Goal: Task Accomplishment & Management: Use online tool/utility

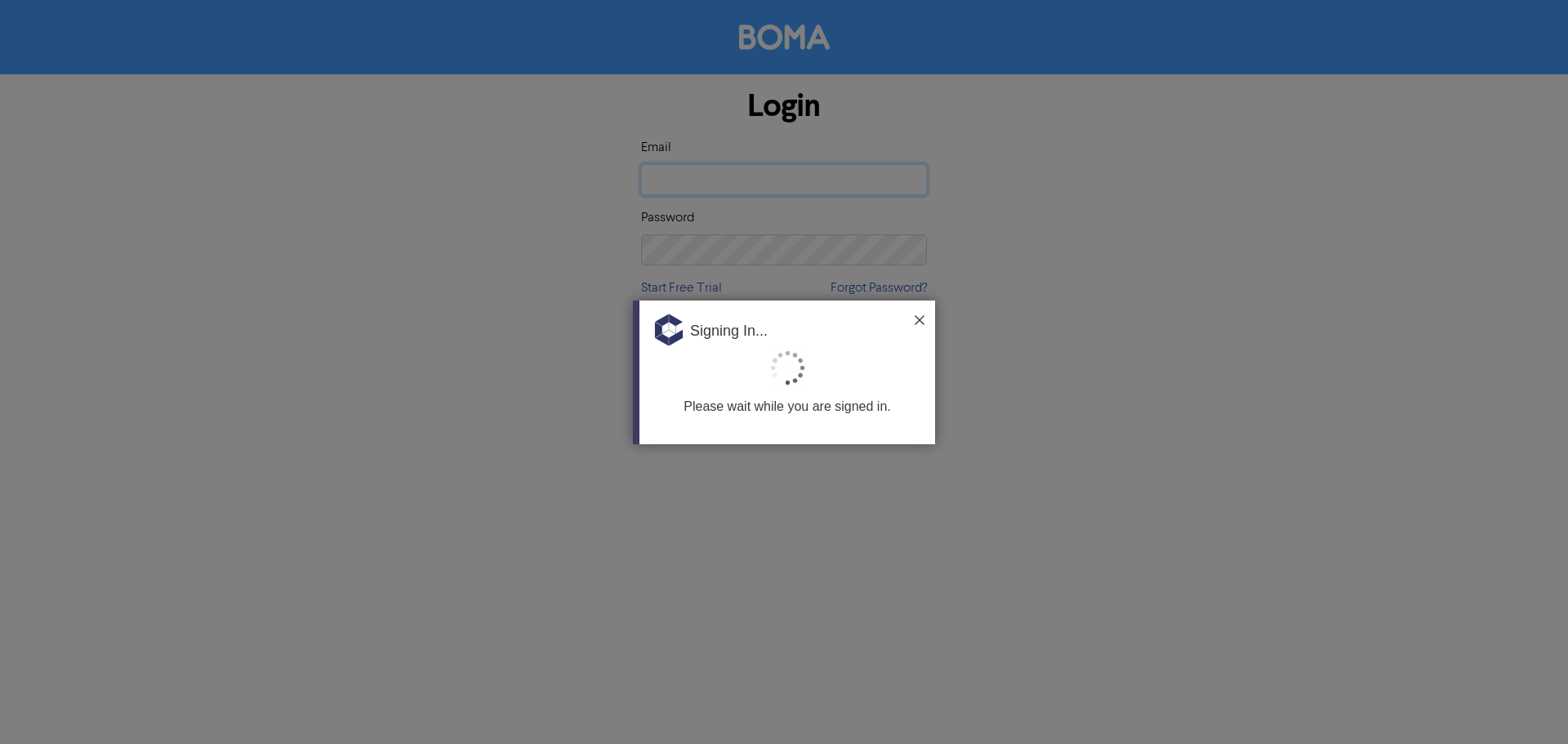
type input "[EMAIL_ADDRESS][PERSON_NAME][DOMAIN_NAME]"
click at [920, 320] on img at bounding box center [919, 320] width 10 height 10
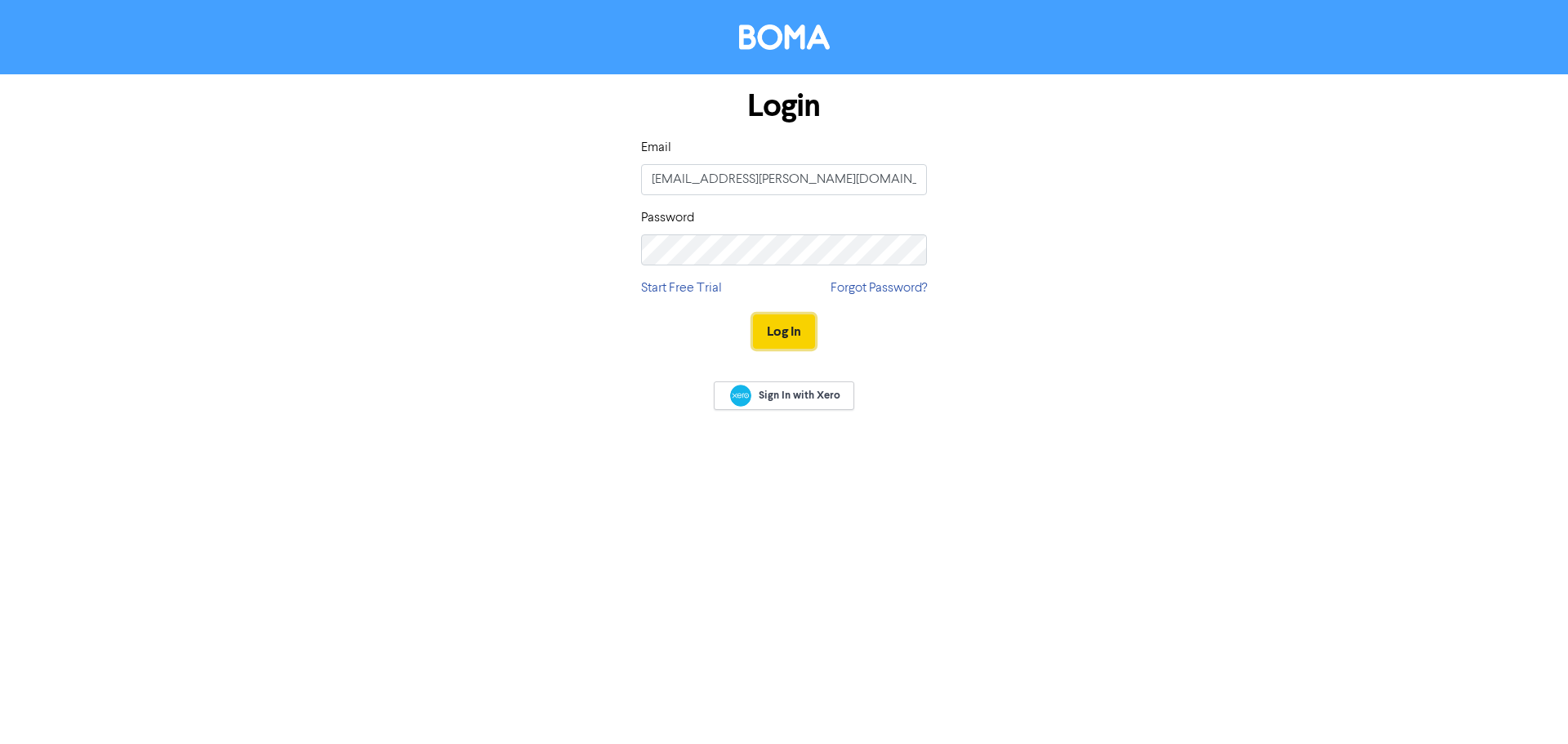
click at [776, 328] on button "Log In" at bounding box center [784, 332] width 62 height 35
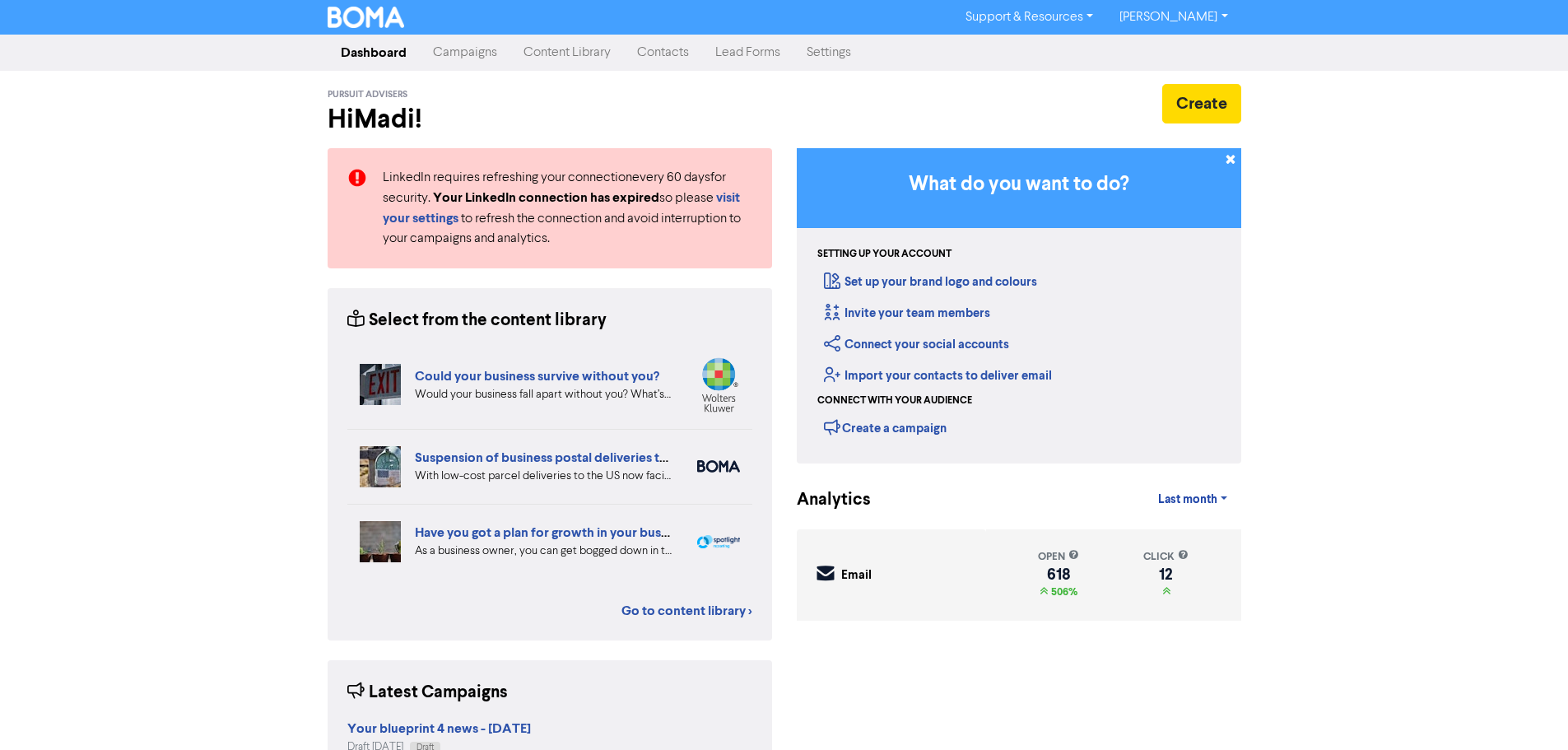
click at [481, 44] on link "Campaigns" at bounding box center [465, 52] width 91 height 33
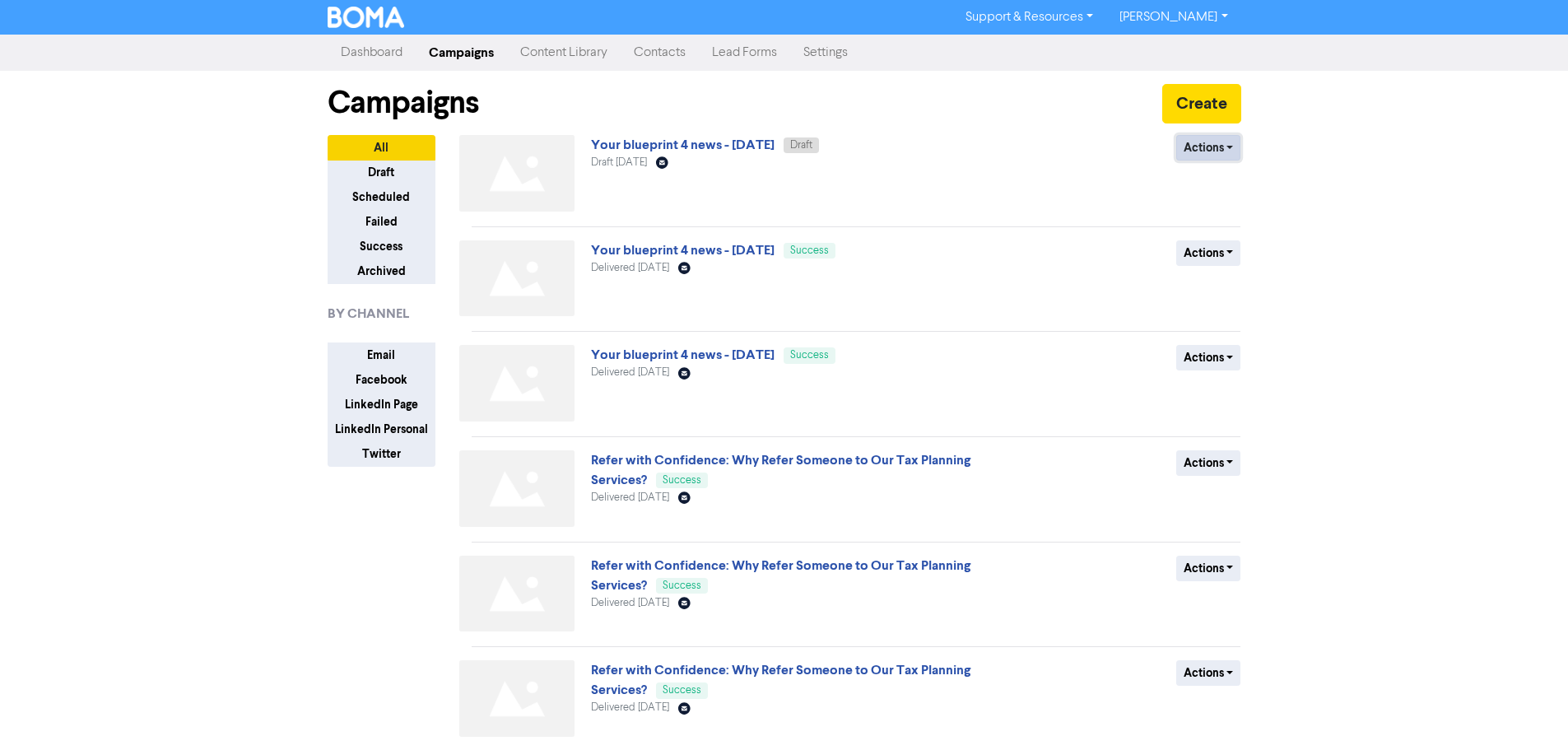
click at [1180, 151] on button "Actions" at bounding box center [1208, 148] width 65 height 25
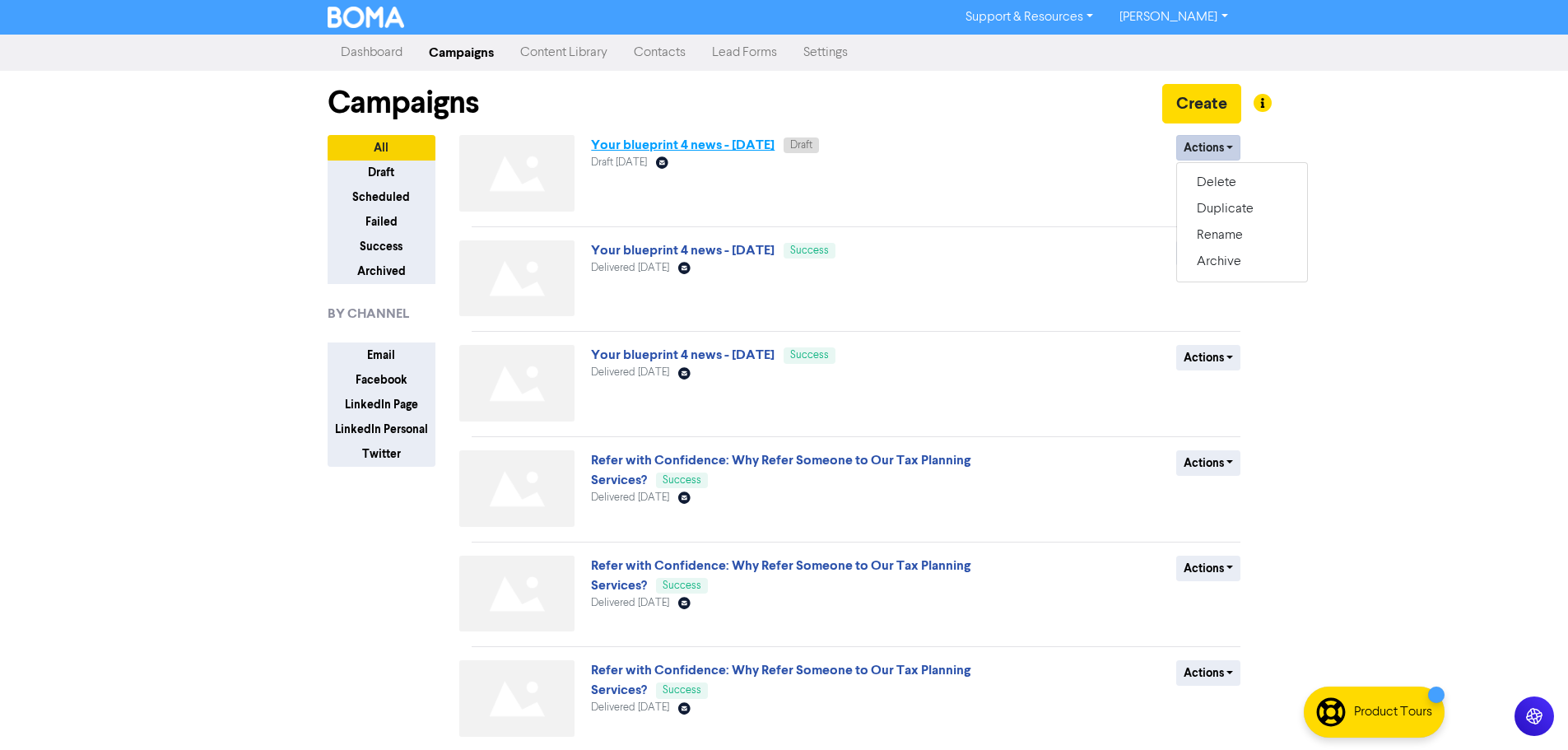
click at [768, 143] on link "Your blueprint 4 news - [DATE]" at bounding box center [683, 145] width 183 height 17
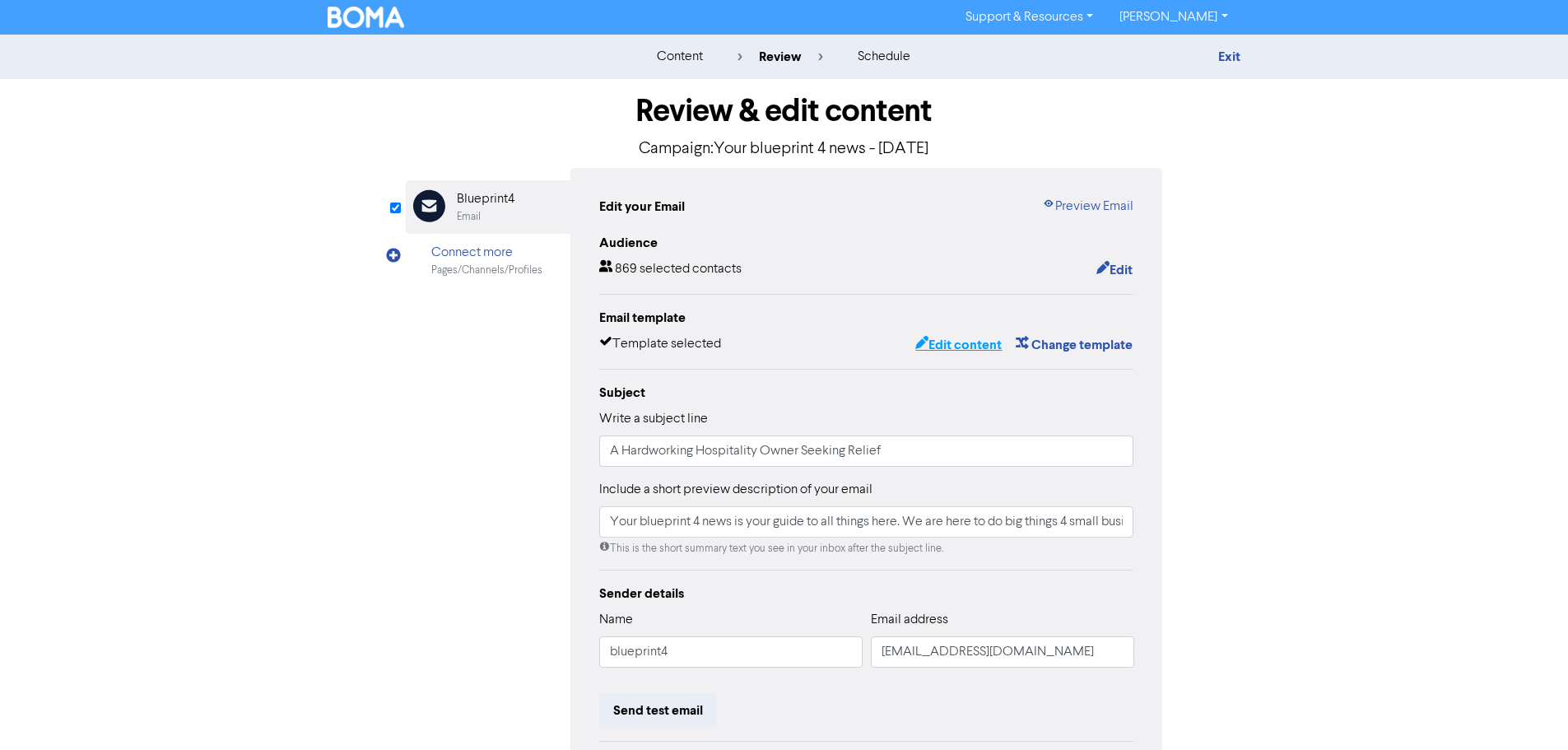
click at [945, 344] on button "Edit content" at bounding box center [958, 345] width 88 height 22
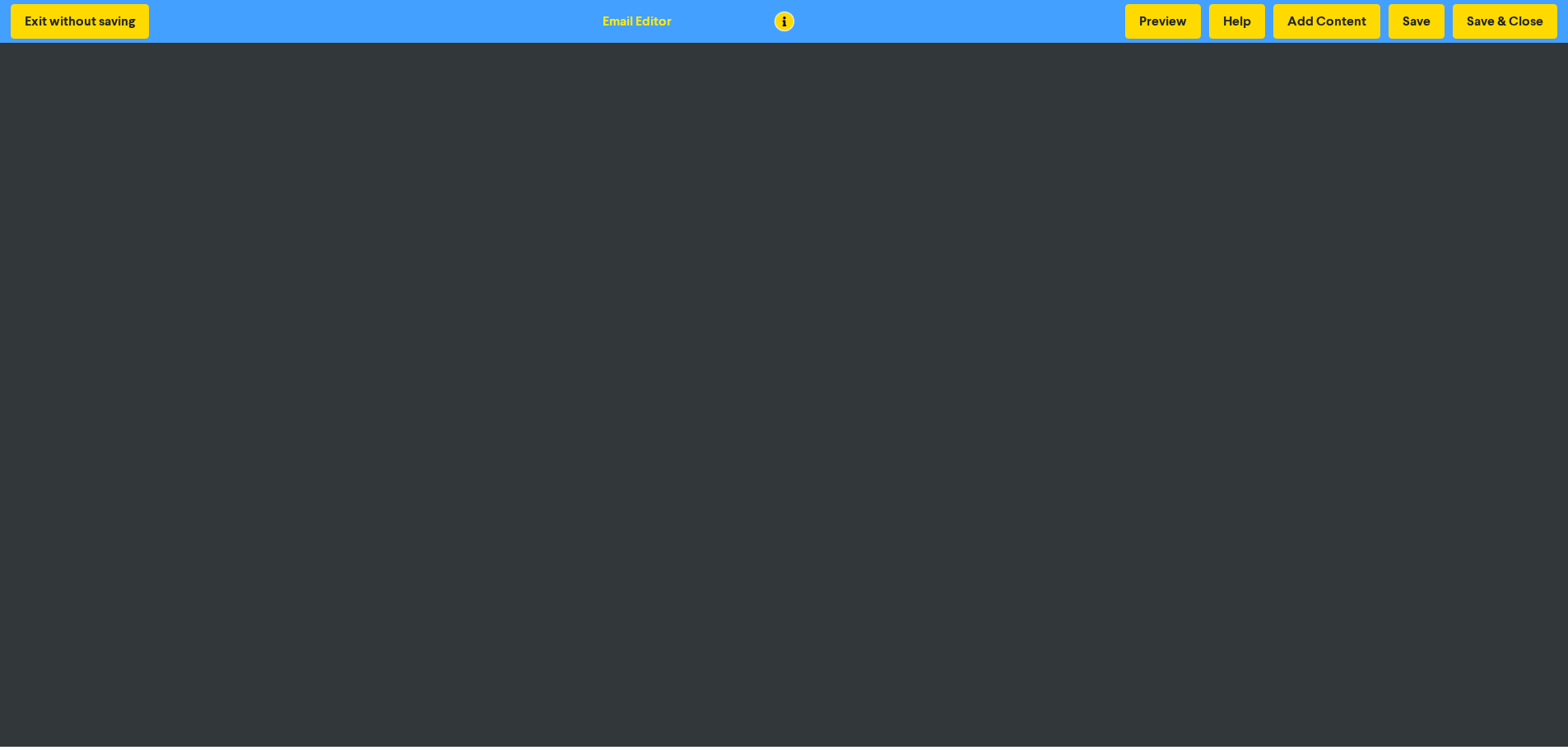
scroll to position [2, 0]
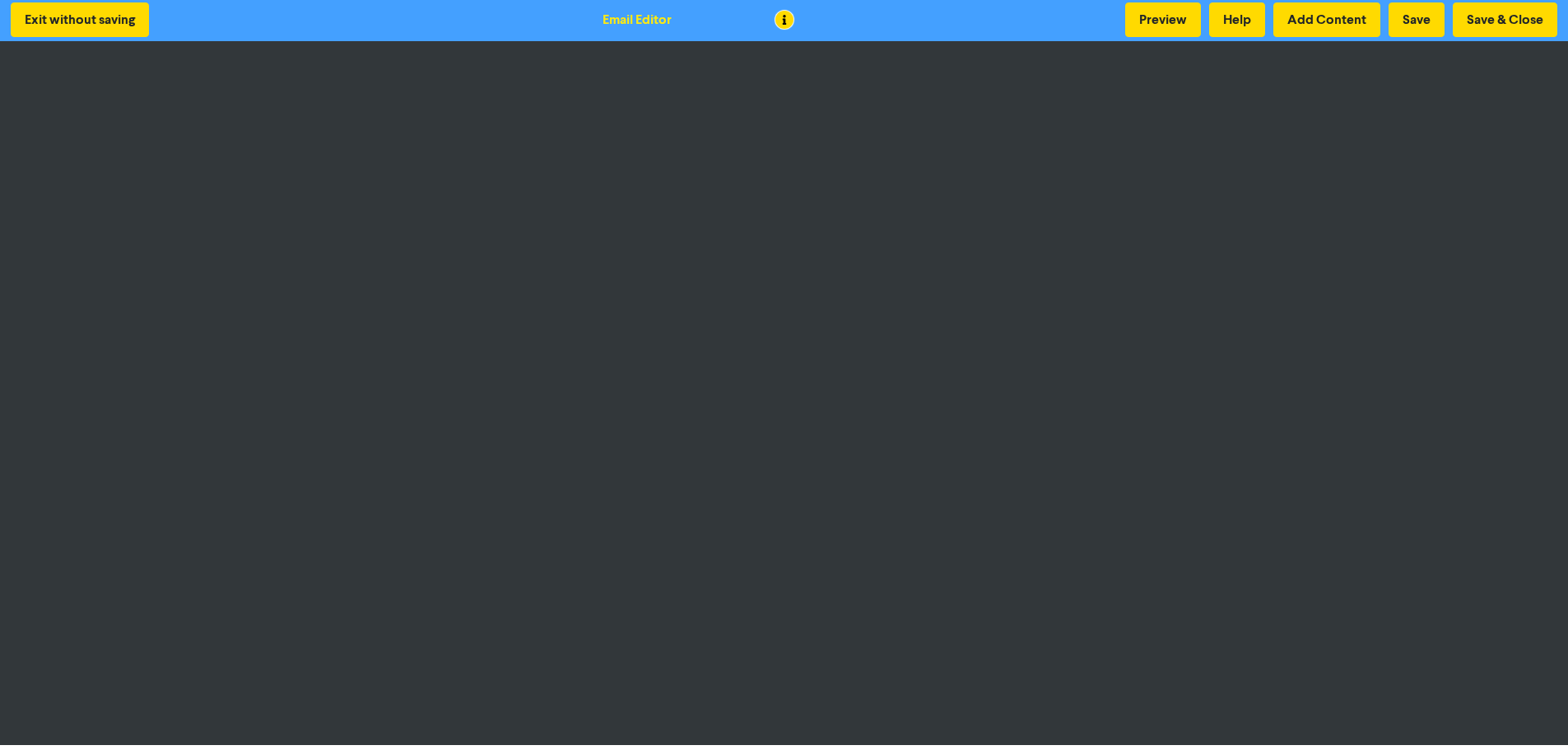
click at [969, 26] on div "Exit without saving Email Editor Preview Help Add Content Save Save & Close" at bounding box center [784, 19] width 1568 height 43
click at [943, 15] on div "Exit without saving Email Editor Preview Help Add Content Save Save & Close" at bounding box center [784, 19] width 1568 height 43
click at [1496, 22] on button "Save & Close" at bounding box center [1505, 20] width 105 height 35
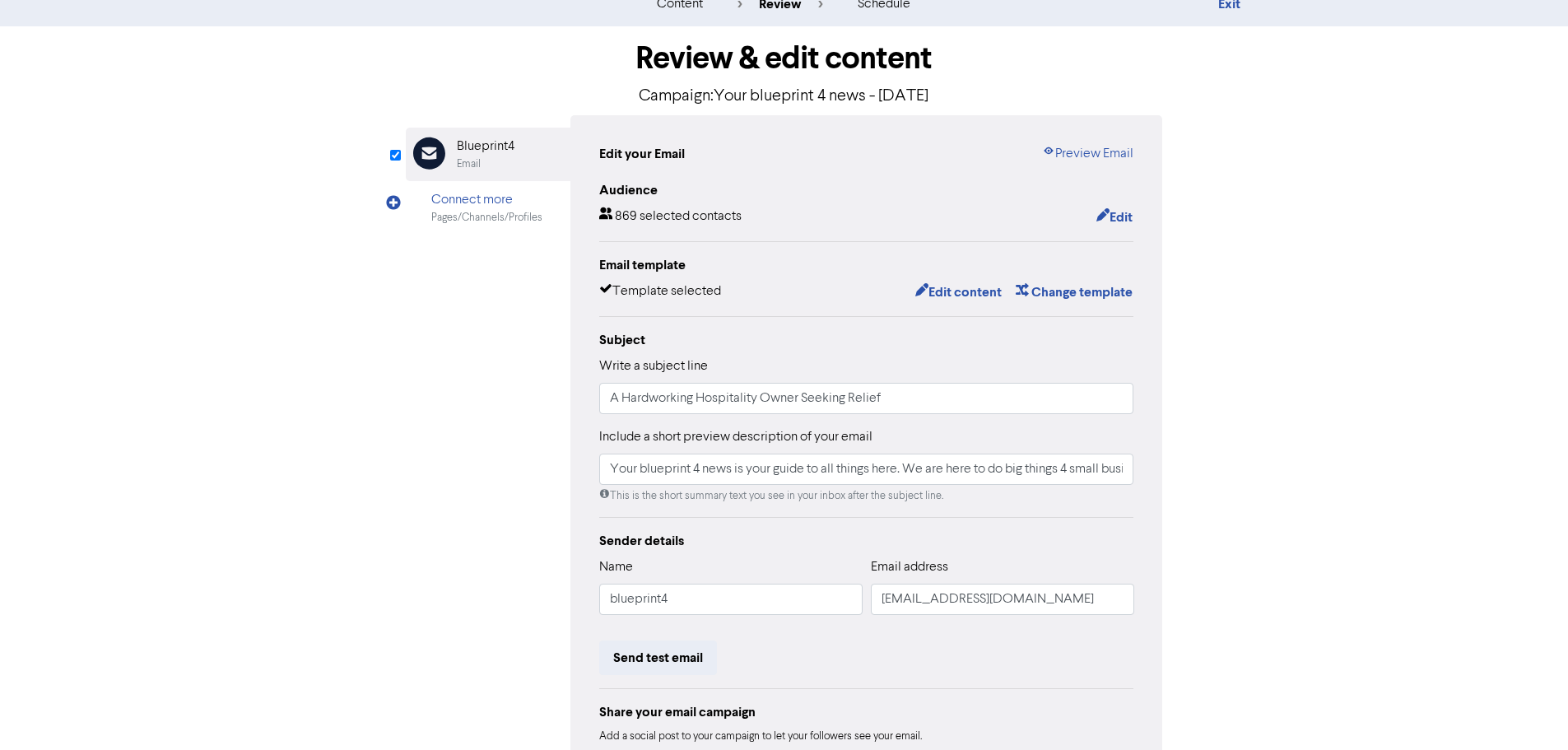
scroll to position [82, 0]
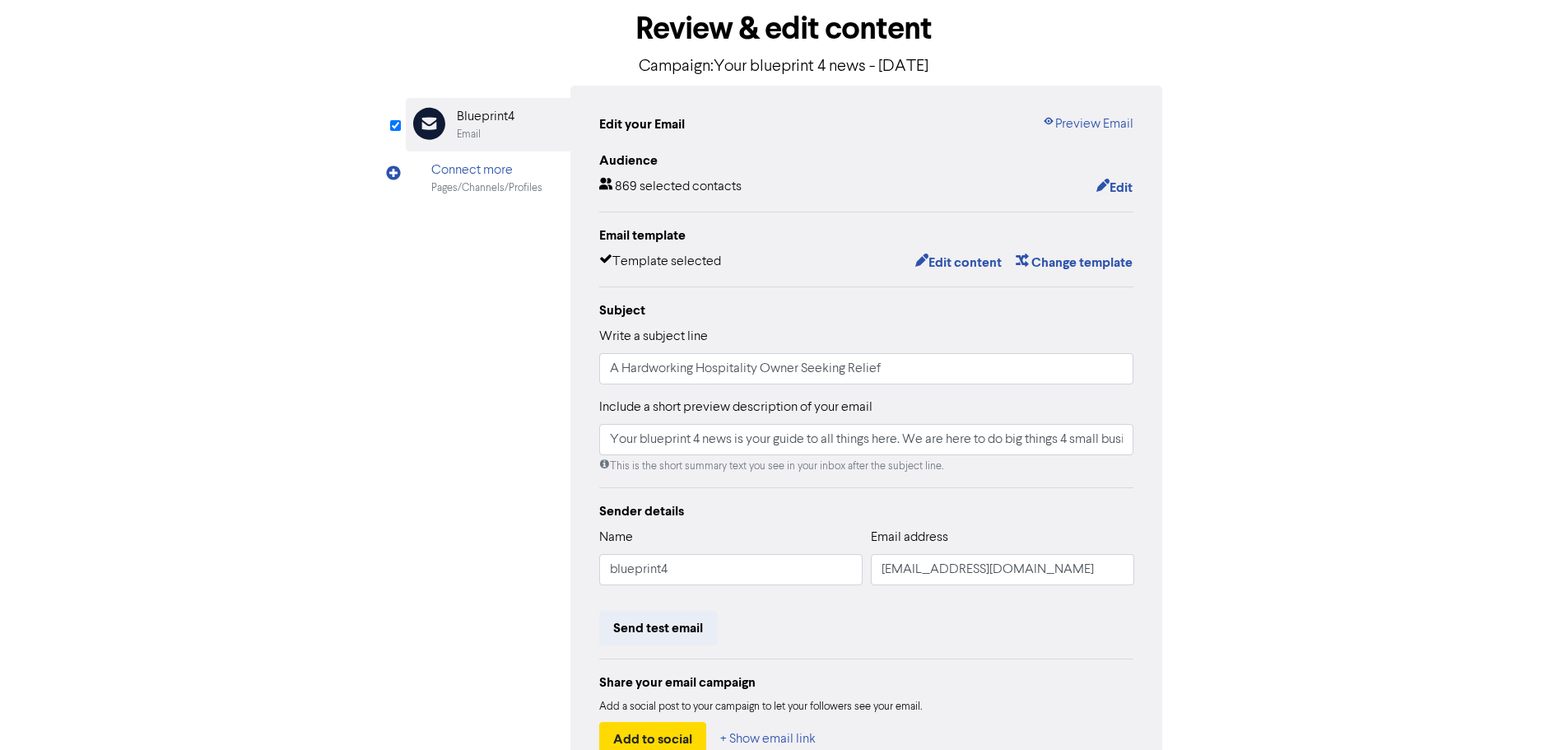
click at [1307, 358] on div "content review schedule Exit Review & edit content Campaign: Your blueprint 4 n…" at bounding box center [784, 405] width 1568 height 907
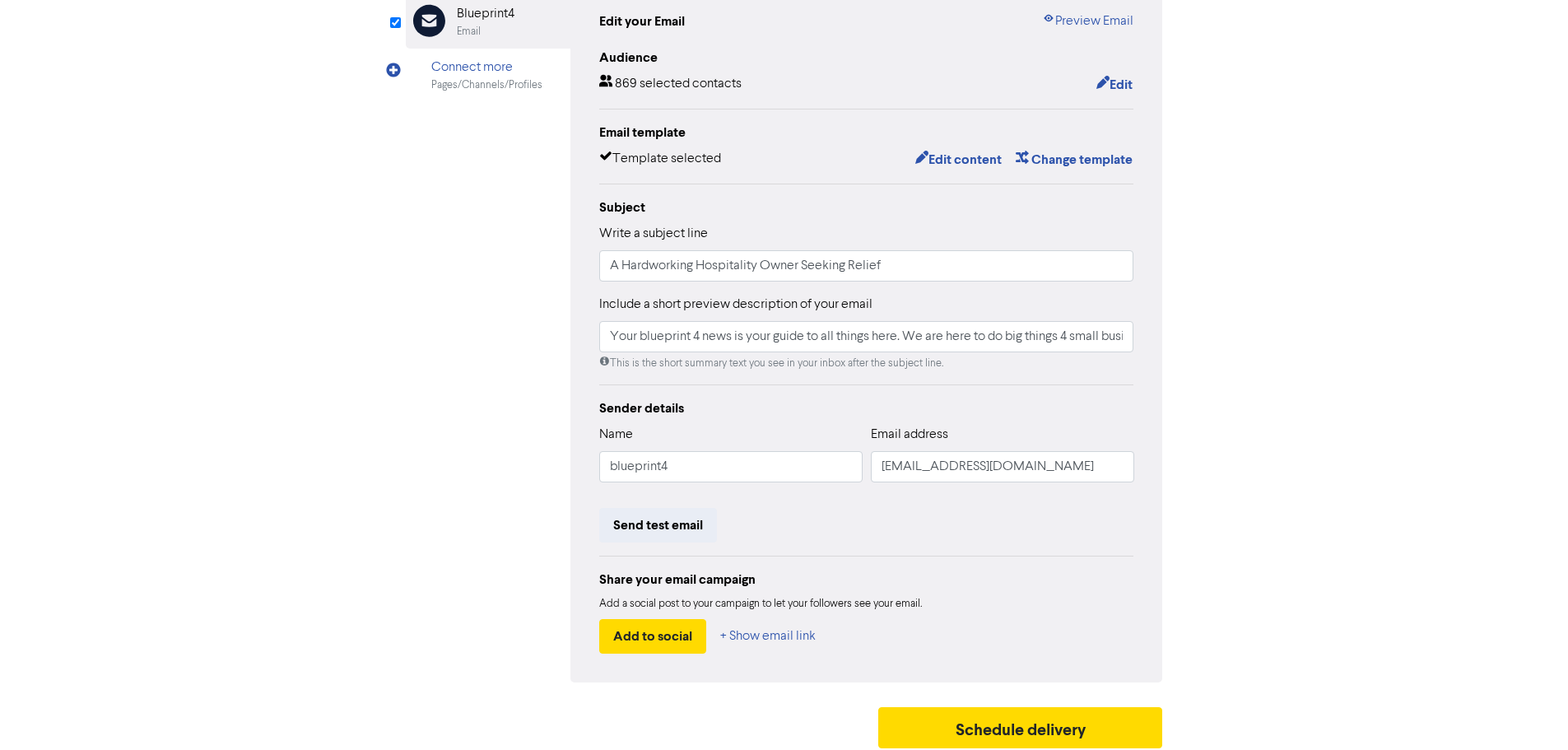
scroll to position [194, 0]
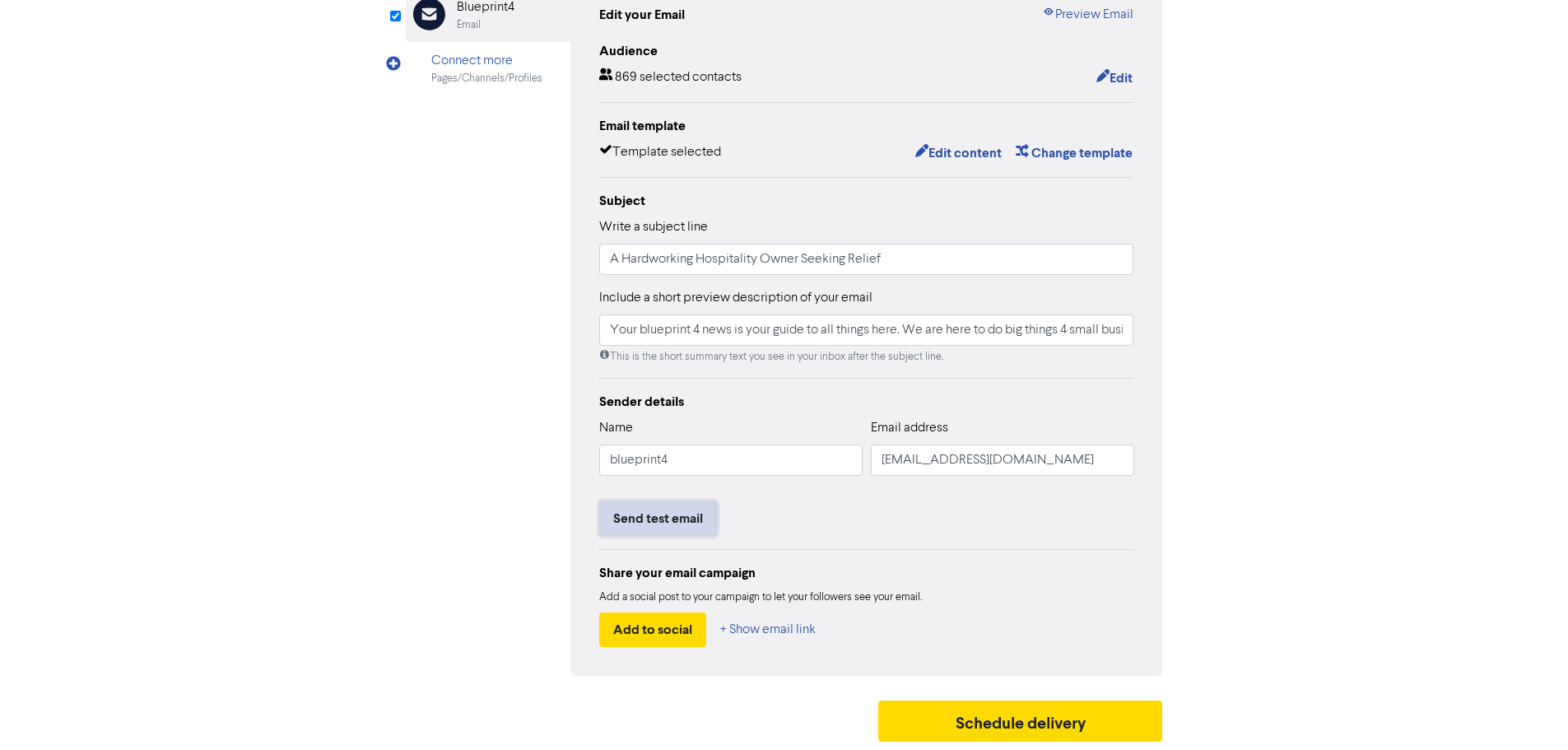
click at [646, 520] on button "Send test email" at bounding box center [657, 519] width 118 height 35
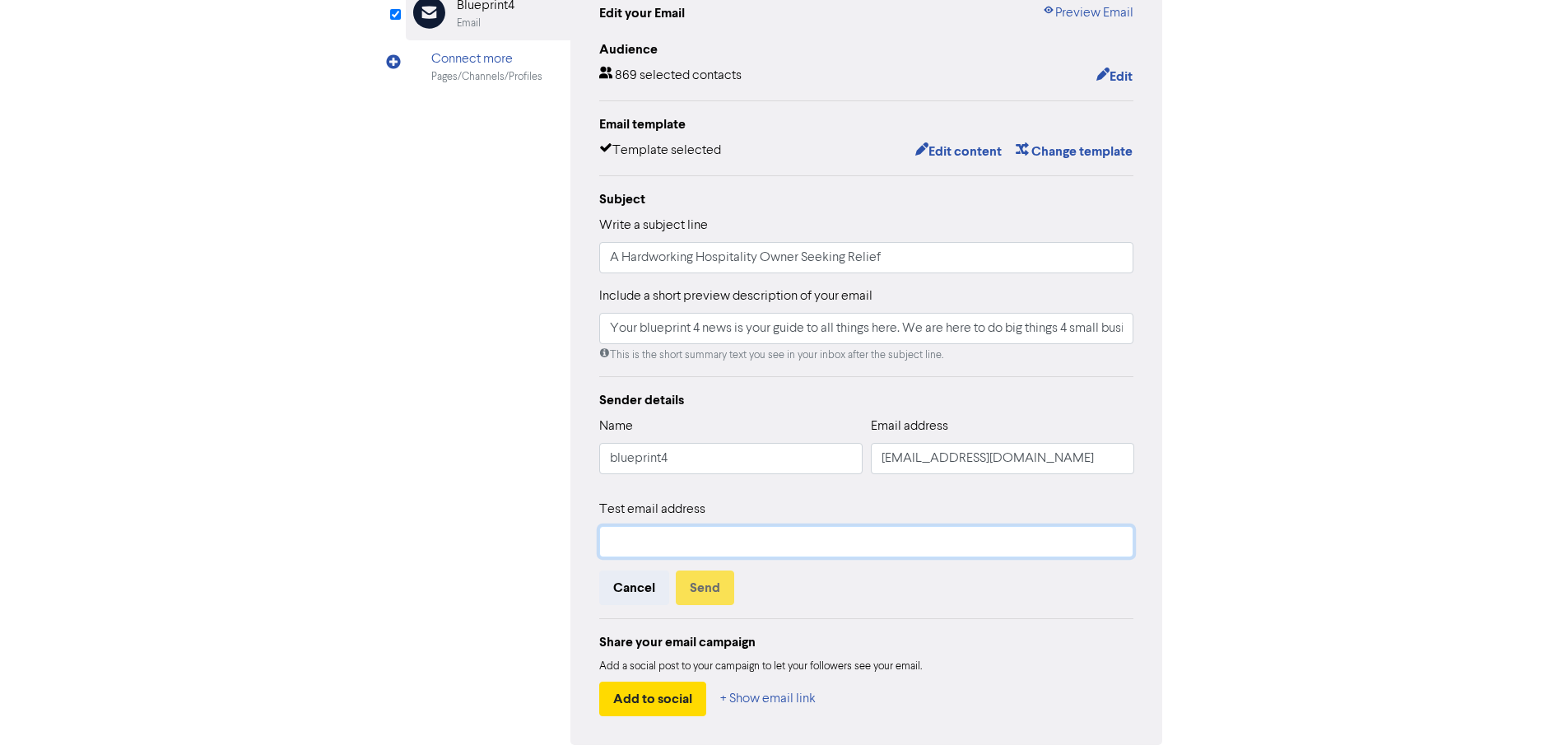
click at [646, 537] on input "text" at bounding box center [866, 541] width 535 height 31
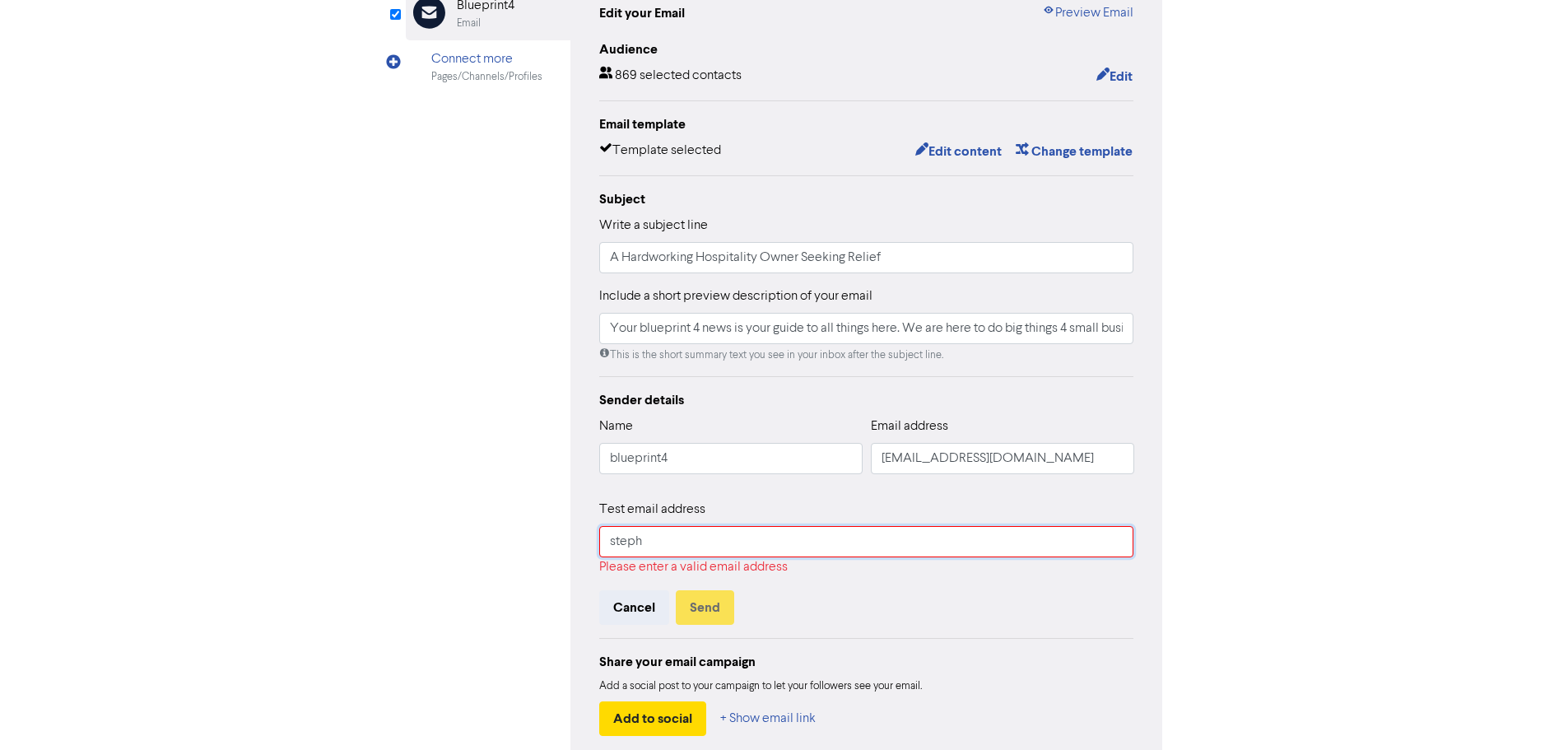
type input "[PERSON_NAME][DOMAIN_NAME][EMAIL_ADDRESS][DOMAIN_NAME]"
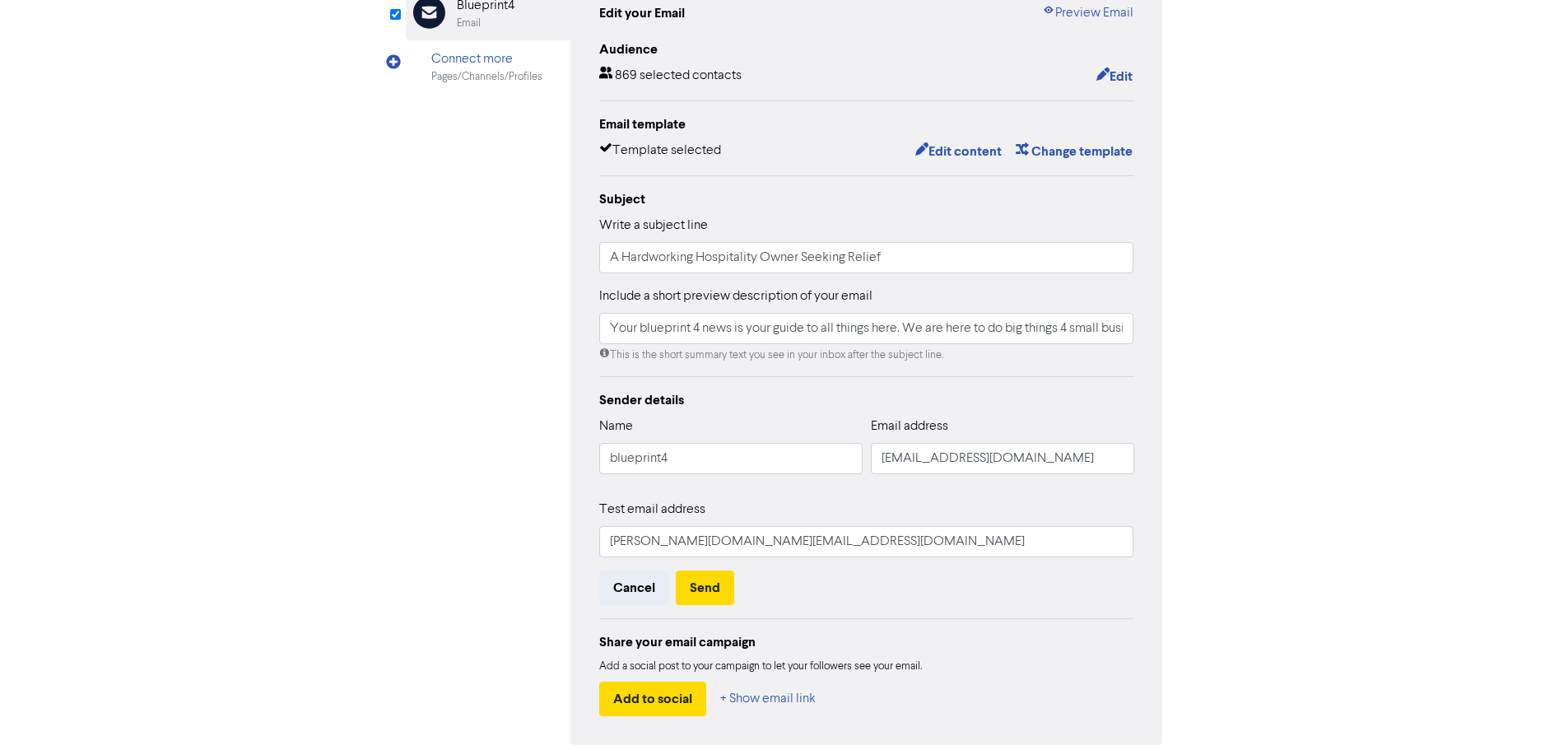
click at [854, 597] on div "Cancel Send" at bounding box center [866, 588] width 535 height 35
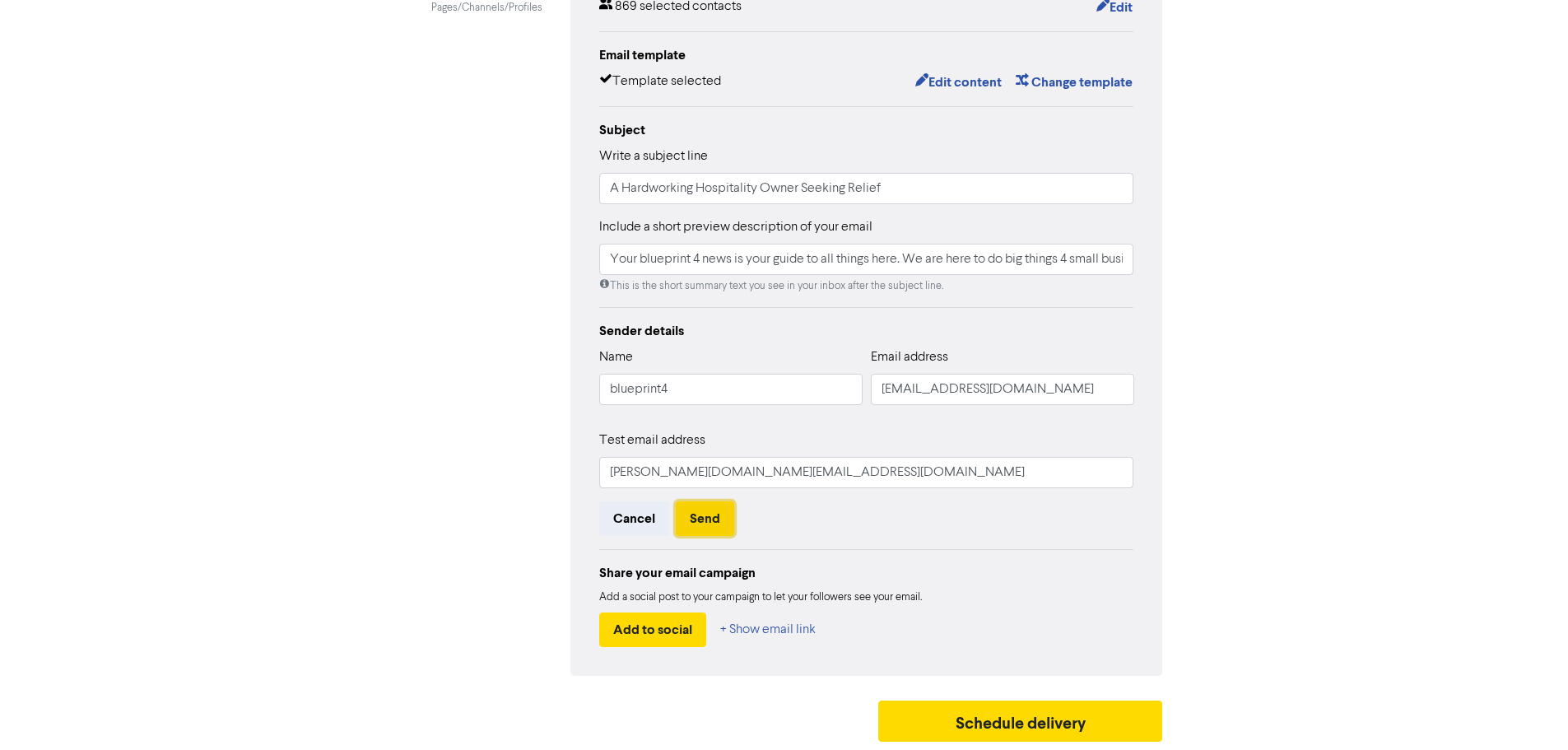
click at [705, 516] on button "Send" at bounding box center [705, 519] width 58 height 35
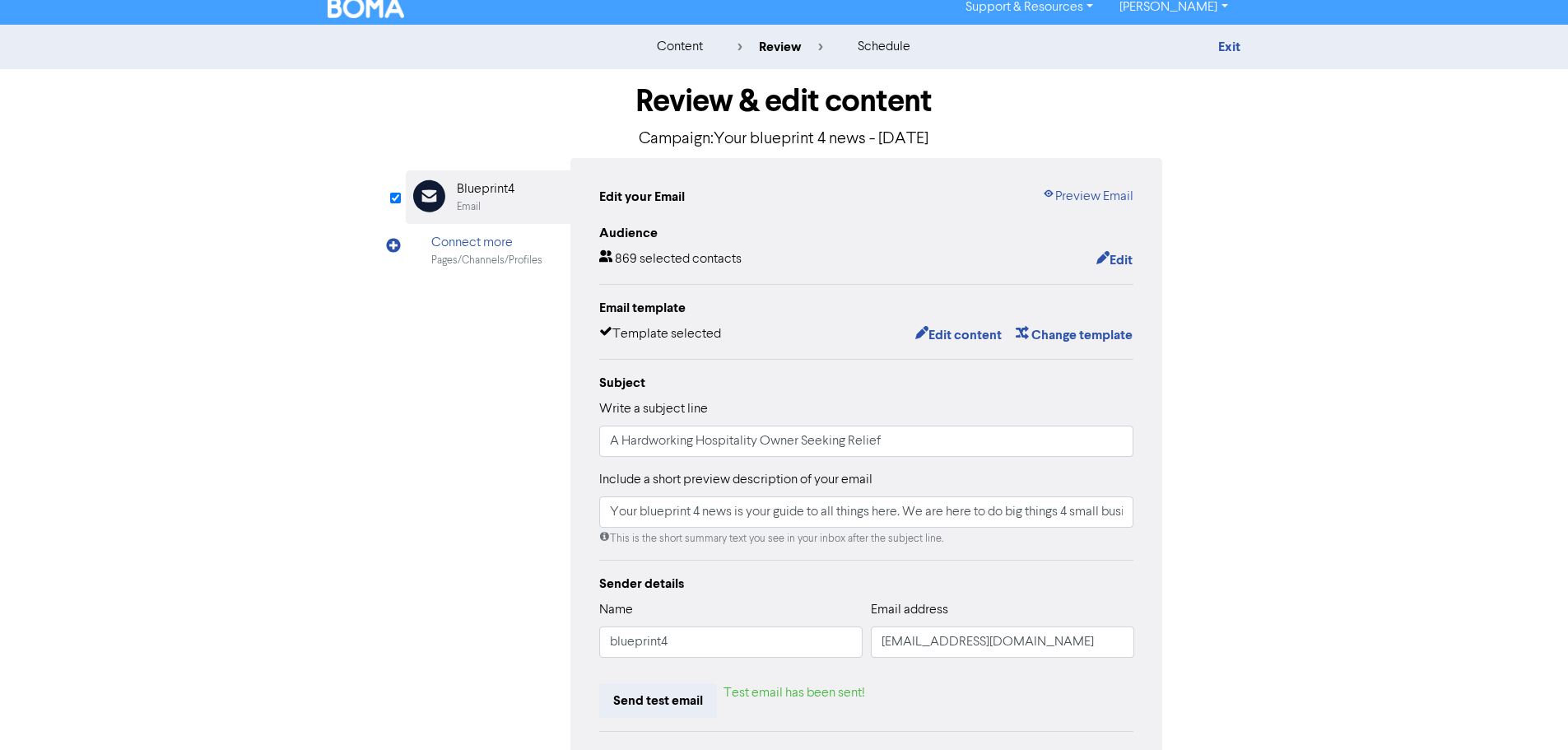
scroll to position [0, 0]
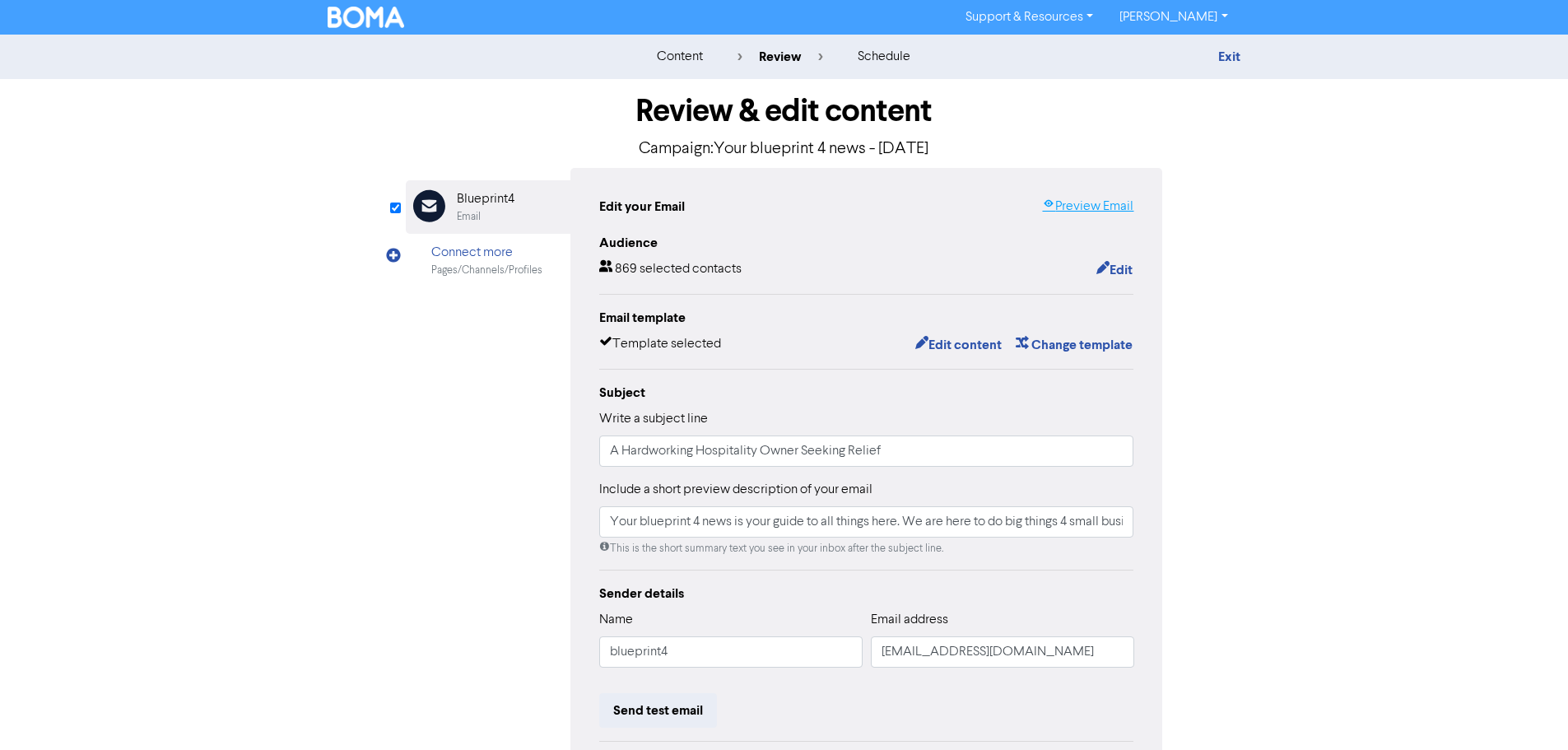
click at [1081, 208] on link "Preview Email" at bounding box center [1088, 206] width 92 height 20
click at [950, 336] on button "Edit content" at bounding box center [958, 345] width 88 height 22
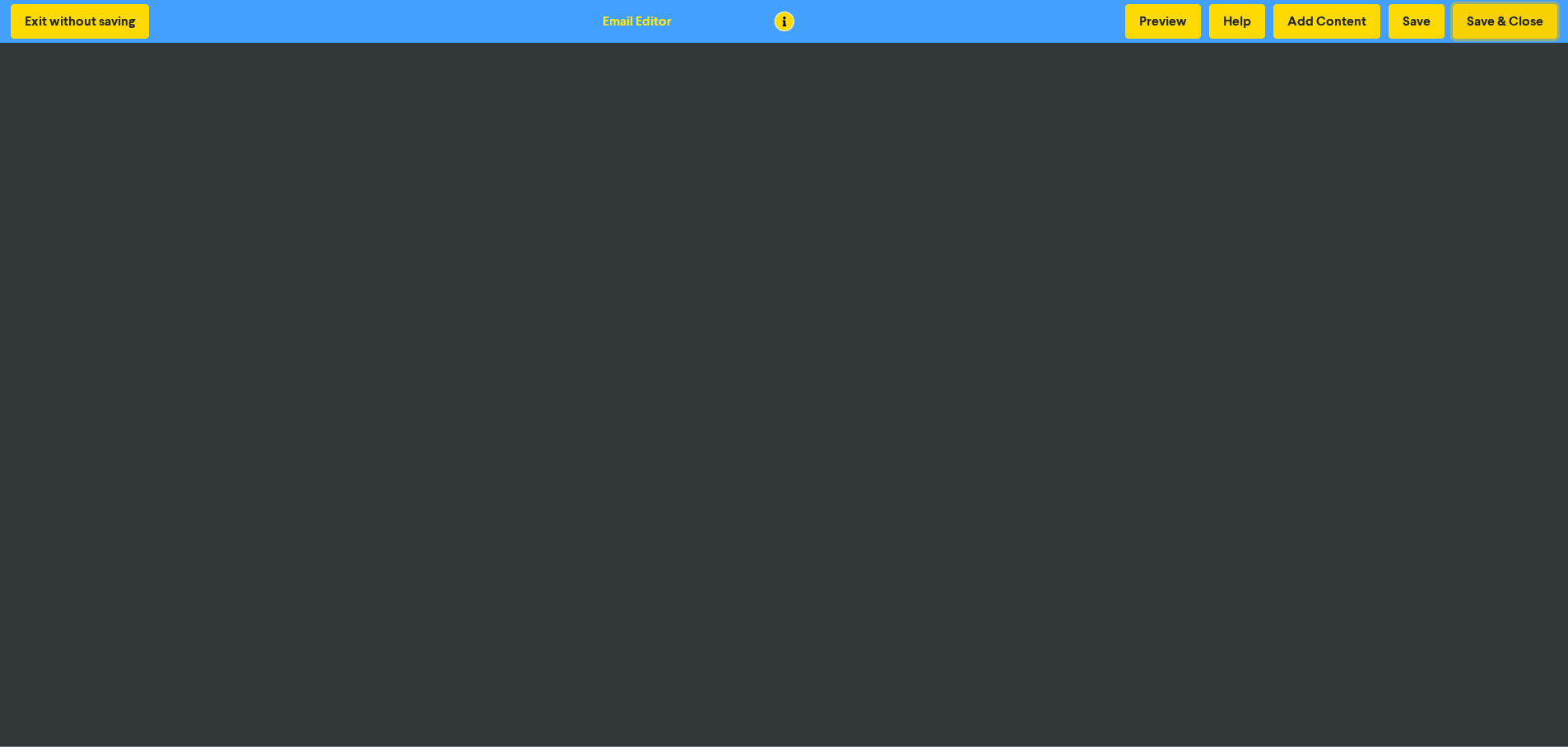
click at [1521, 24] on button "Save & Close" at bounding box center [1505, 22] width 105 height 35
